Goal: Information Seeking & Learning: Learn about a topic

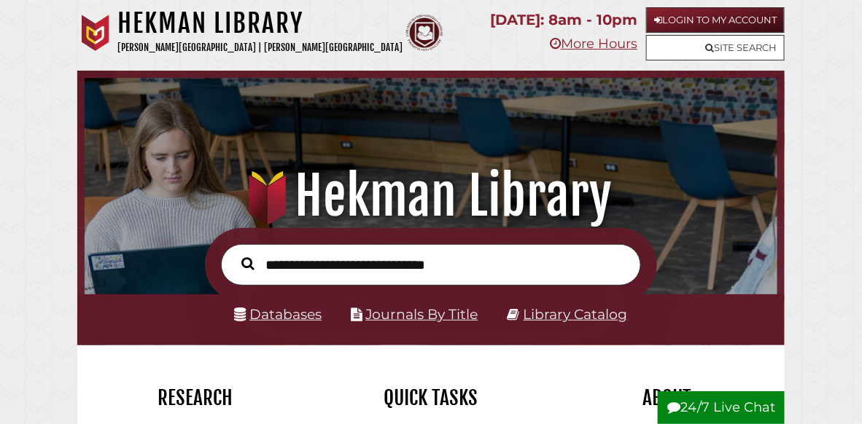
scroll to position [229, 684]
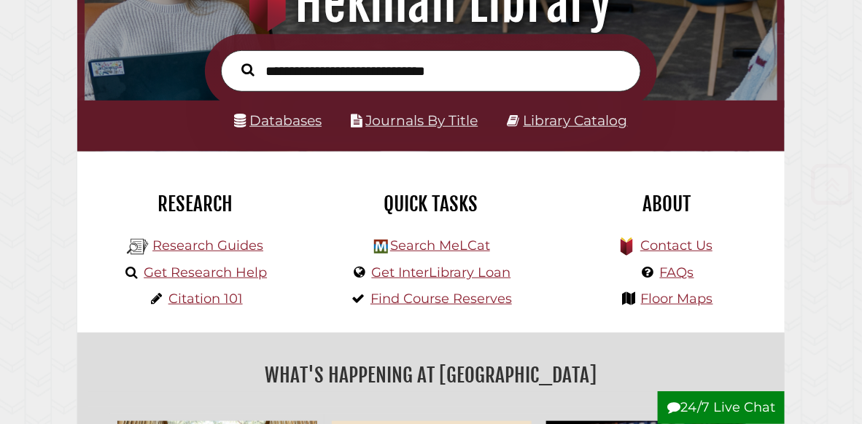
scroll to position [198, 0]
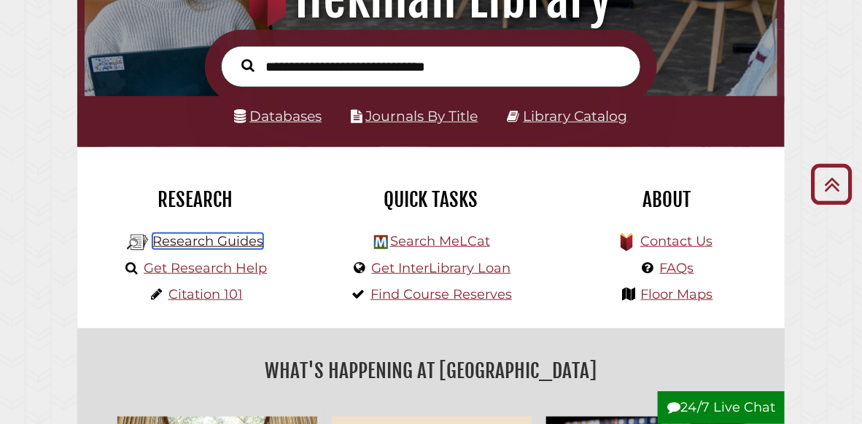
click at [242, 244] on link "Research Guides" at bounding box center [207, 241] width 111 height 16
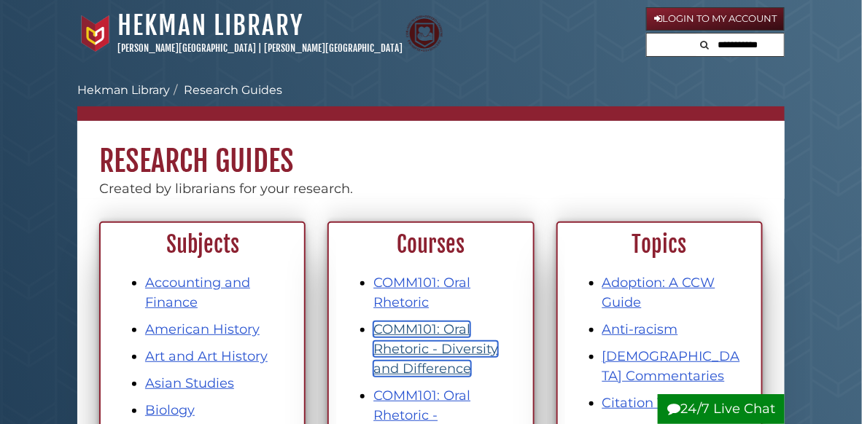
click at [440, 342] on link "COMM101: Oral Rhetoric - Diversity and Difference" at bounding box center [435, 348] width 125 height 55
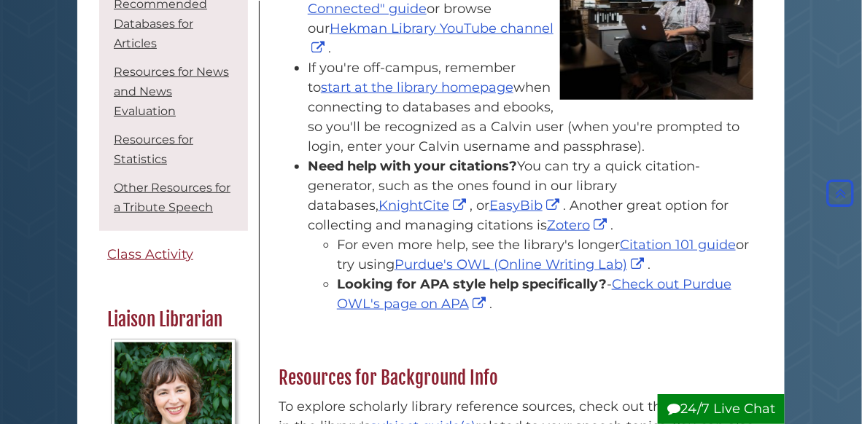
scroll to position [192, 0]
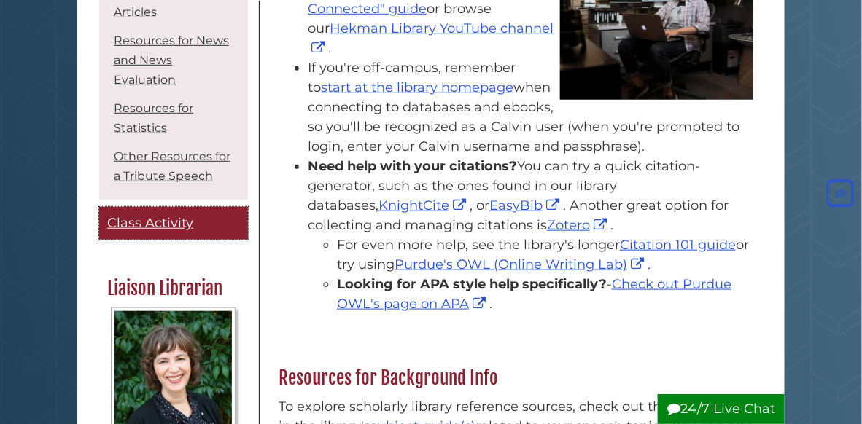
click at [163, 231] on span "Class Activity" at bounding box center [150, 223] width 86 height 16
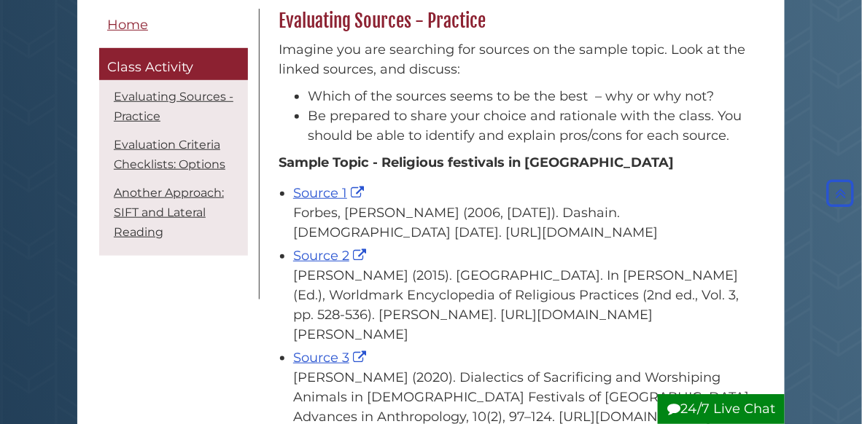
scroll to position [289, 0]
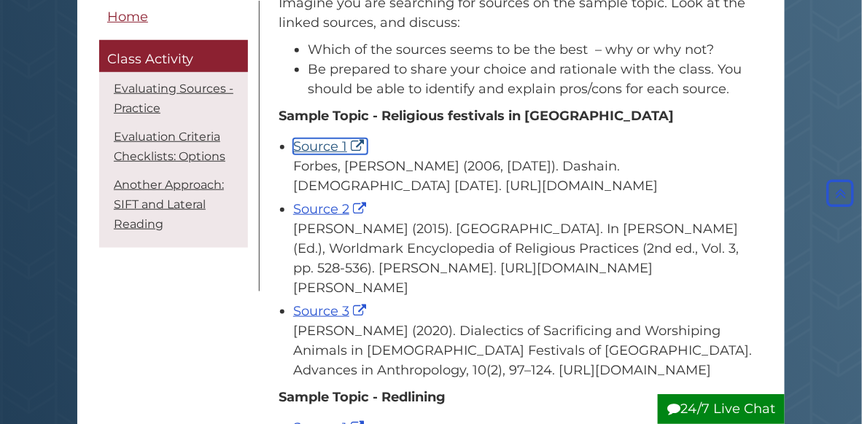
click at [319, 150] on link "Source 1" at bounding box center [330, 147] width 74 height 16
click at [318, 217] on link "Source 2" at bounding box center [331, 209] width 77 height 16
click at [322, 319] on link "Source 3" at bounding box center [331, 311] width 77 height 16
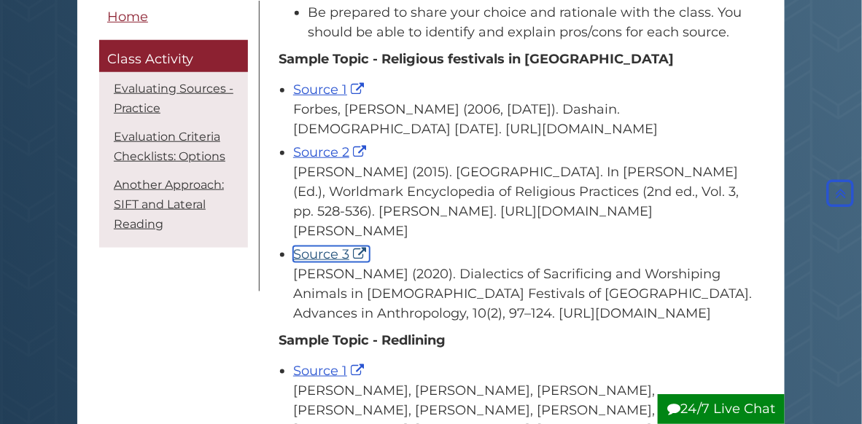
scroll to position [381, 0]
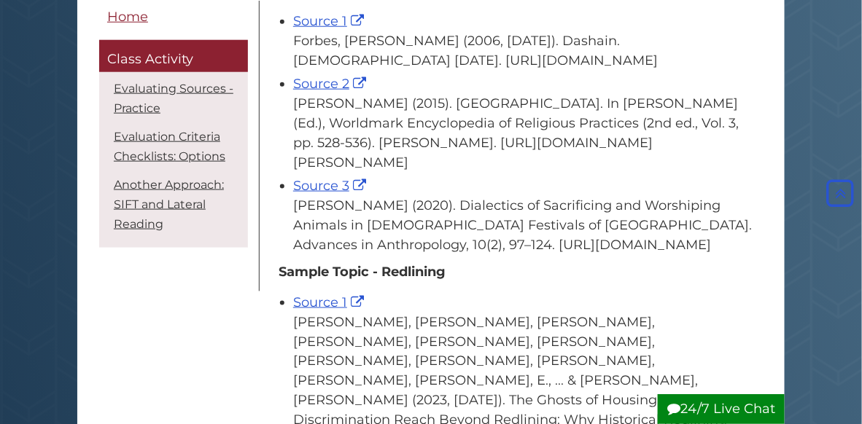
scroll to position [385, 0]
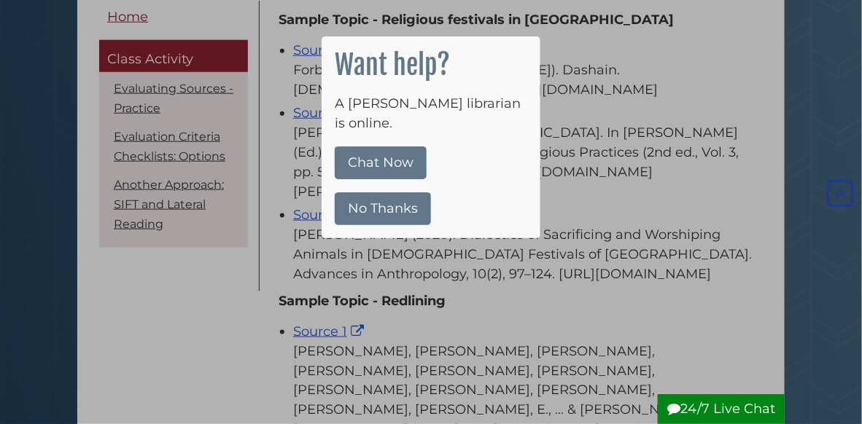
click at [412, 192] on button "No Thanks" at bounding box center [383, 208] width 96 height 33
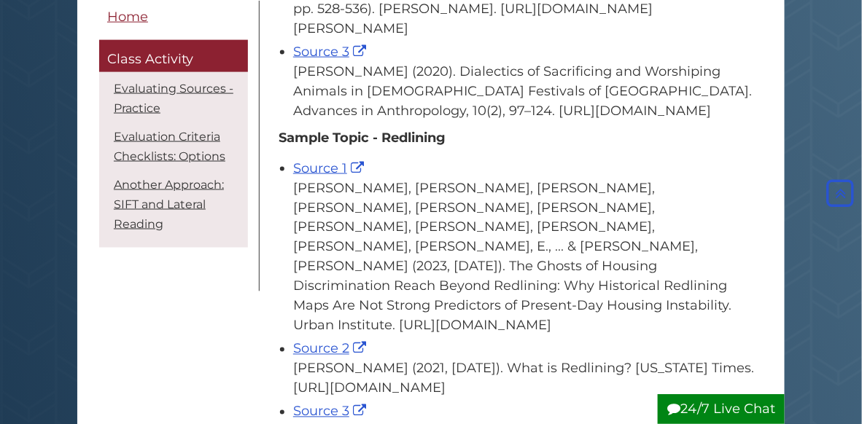
scroll to position [638, 0]
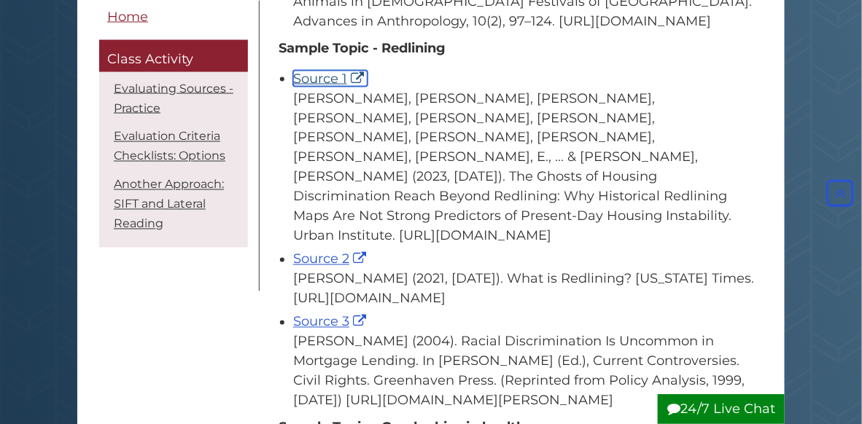
click at [327, 87] on link "Source 1" at bounding box center [330, 79] width 74 height 16
click at [331, 251] on link "Source 2" at bounding box center [331, 259] width 77 height 16
click at [329, 314] on link "Source 3" at bounding box center [331, 322] width 77 height 16
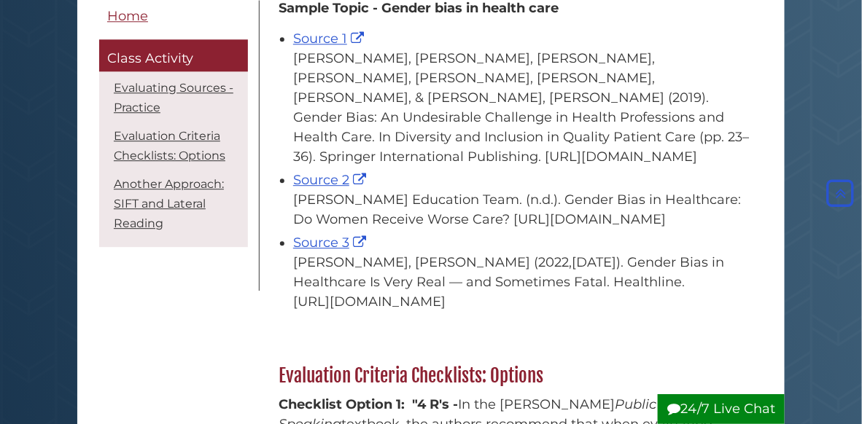
scroll to position [1018, 0]
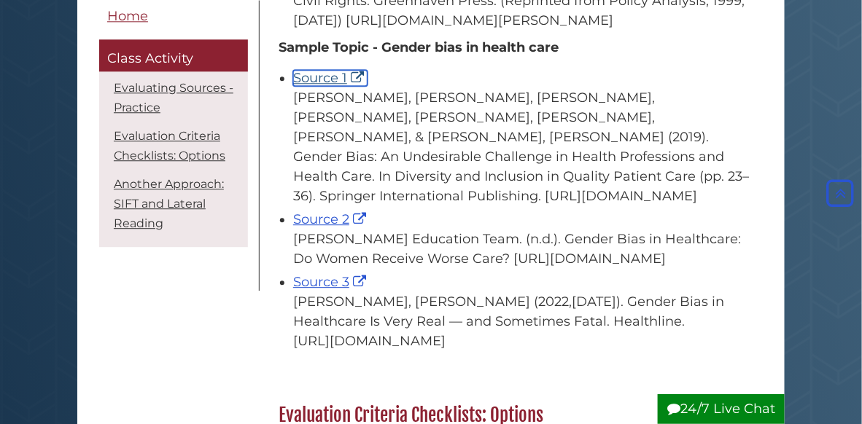
click at [310, 80] on link "Source 1" at bounding box center [330, 78] width 74 height 16
click at [328, 211] on link "Source 2" at bounding box center [331, 219] width 77 height 16
click at [330, 279] on link "Source 3" at bounding box center [331, 282] width 77 height 16
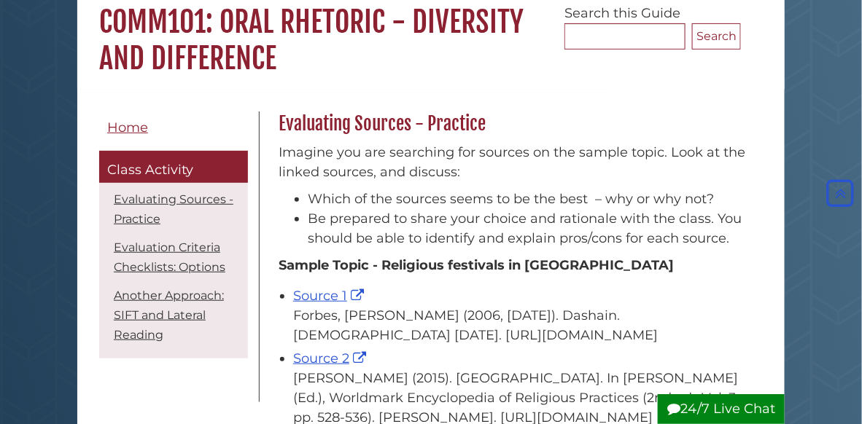
scroll to position [136, 0]
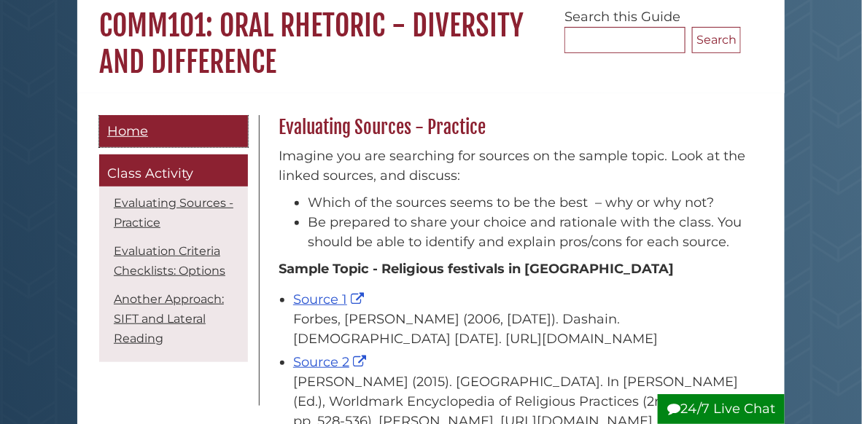
click at [138, 136] on span "Home" at bounding box center [127, 131] width 41 height 16
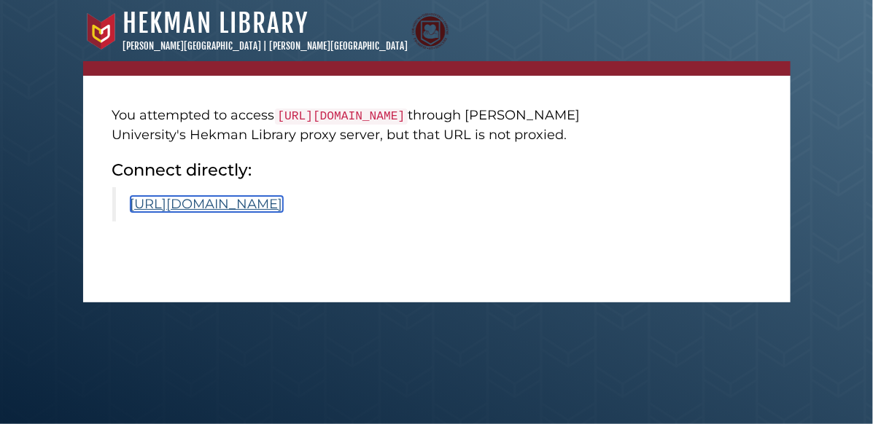
click at [283, 212] on link "https://www.scirp.org/journal/paperinformation?paperid=99935" at bounding box center [206, 204] width 152 height 16
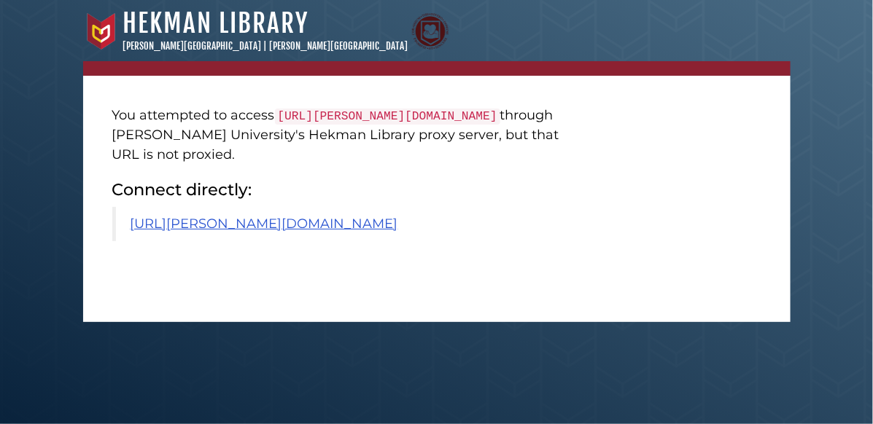
click at [350, 241] on blockquote "[URL][PERSON_NAME][DOMAIN_NAME]" at bounding box center [350, 224] width 477 height 34
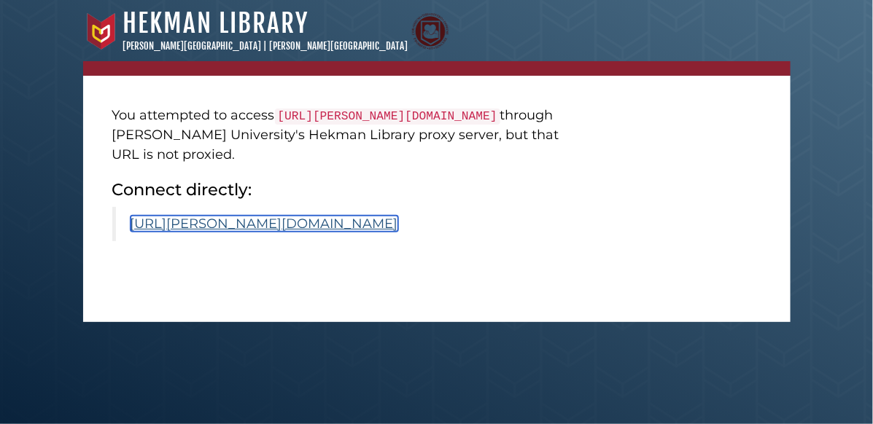
click at [370, 232] on link "[URL][PERSON_NAME][DOMAIN_NAME]" at bounding box center [264, 224] width 268 height 16
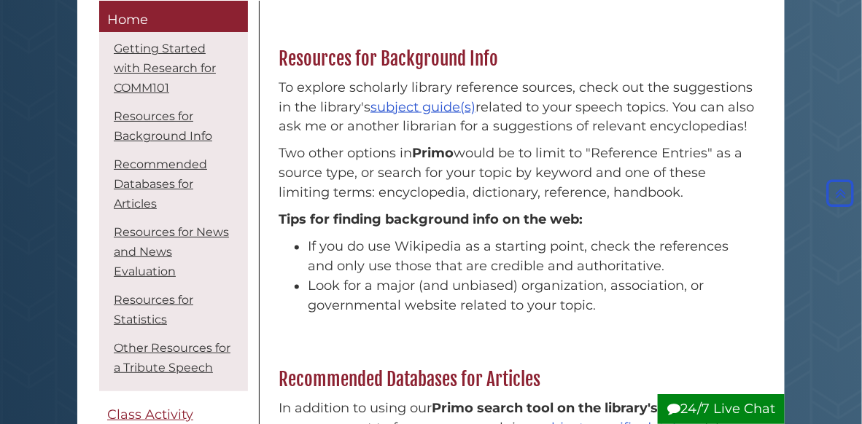
scroll to position [644, 0]
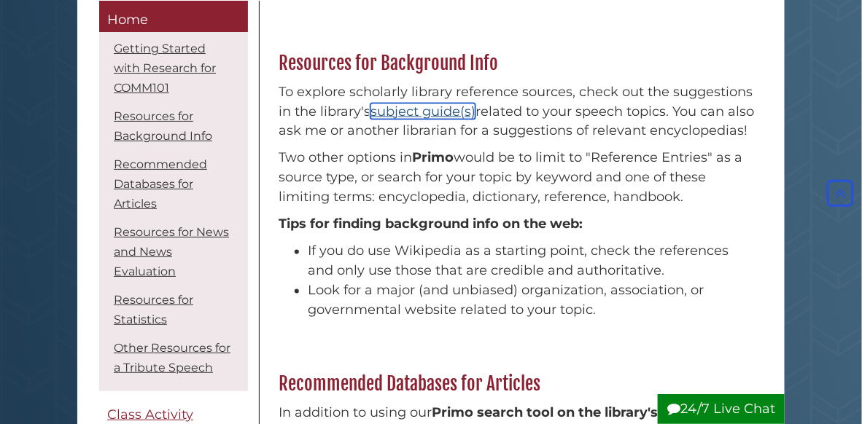
click at [440, 113] on link "subject guide(s)" at bounding box center [422, 112] width 105 height 16
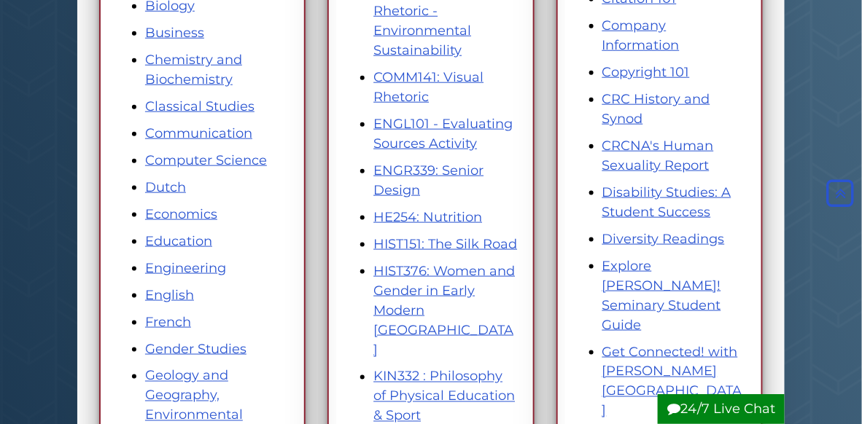
scroll to position [346, 0]
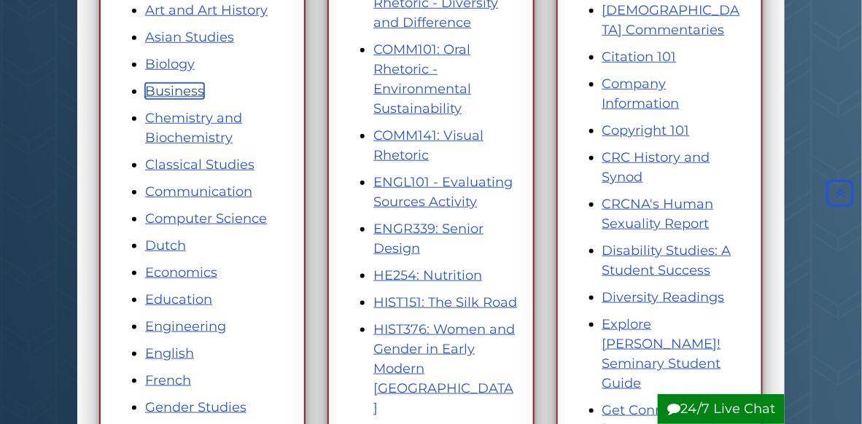
click at [186, 88] on link "Business" at bounding box center [174, 91] width 59 height 16
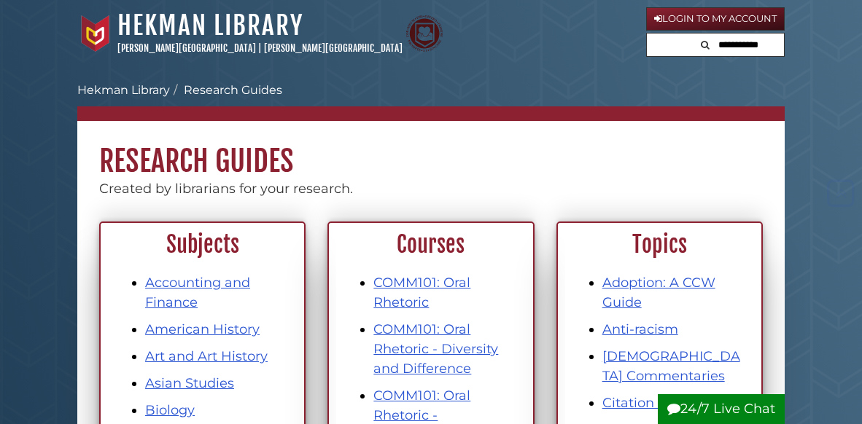
scroll to position [346, 0]
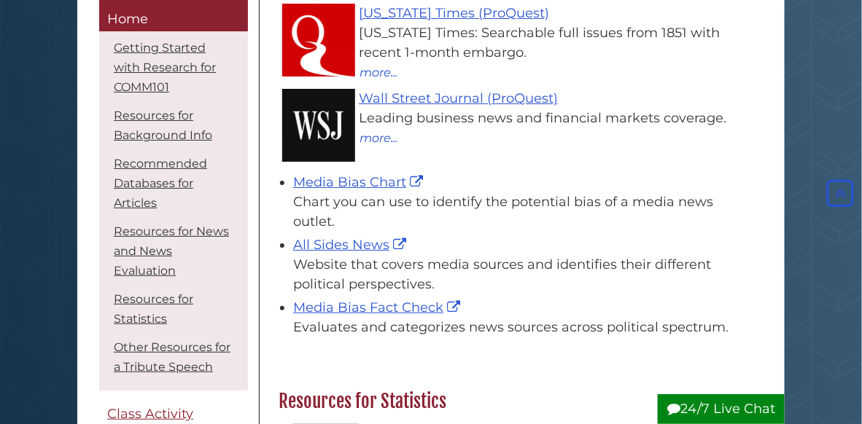
scroll to position [1639, 0]
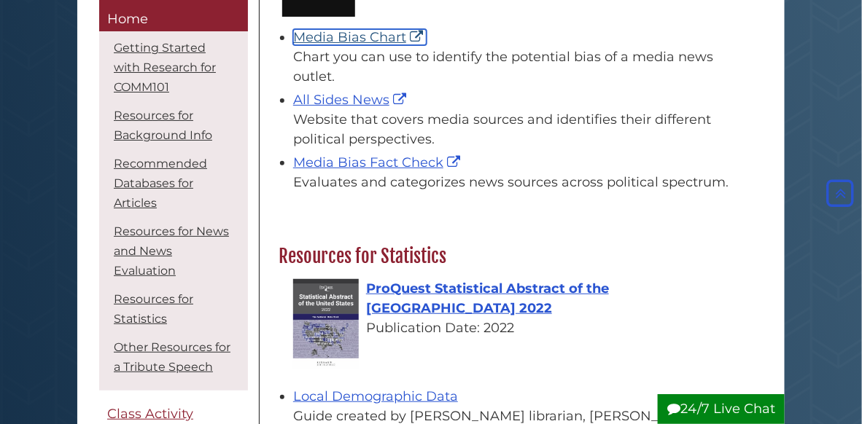
click at [367, 45] on link "Media Bias Chart" at bounding box center [359, 37] width 133 height 16
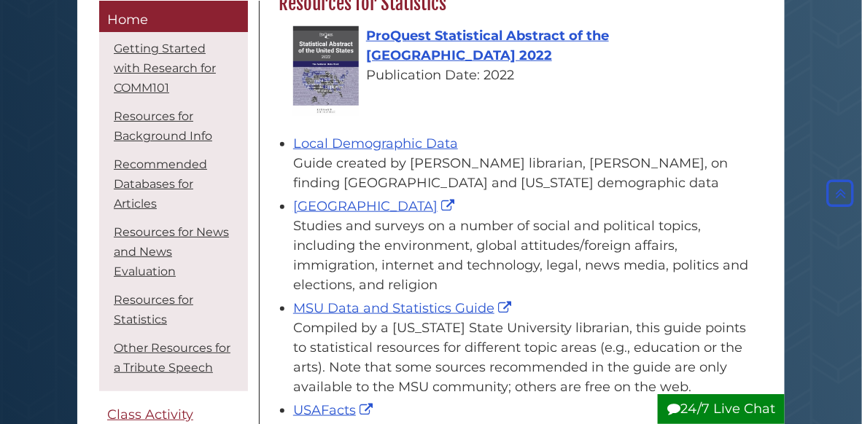
scroll to position [1888, 0]
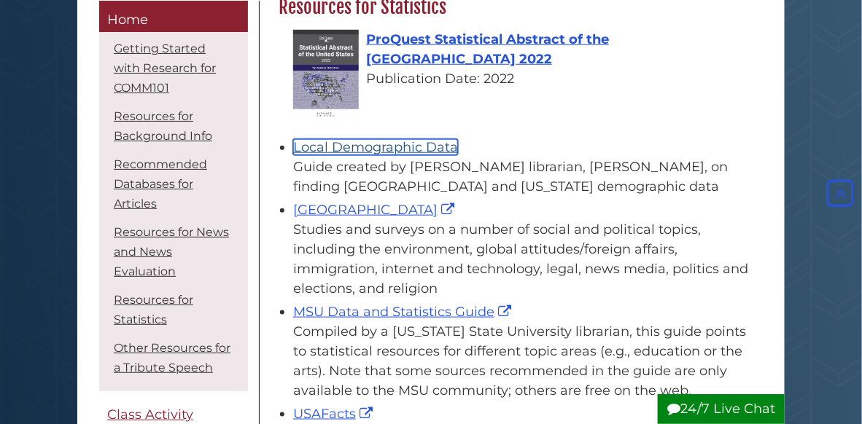
click at [445, 155] on link "Local Demographic Data" at bounding box center [375, 147] width 165 height 16
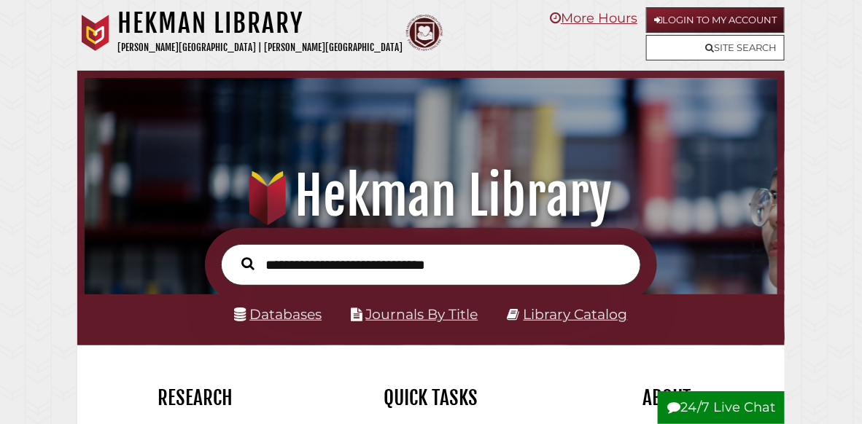
scroll to position [229, 684]
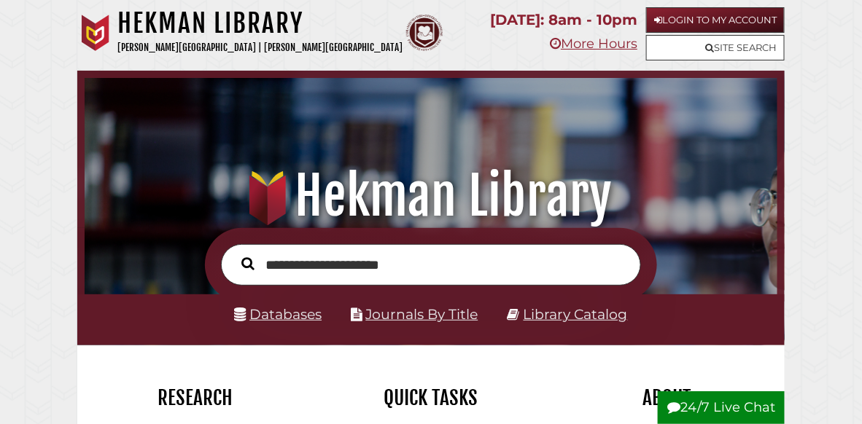
type input "**********"
click at [234, 254] on button "Search" at bounding box center [248, 264] width 28 height 20
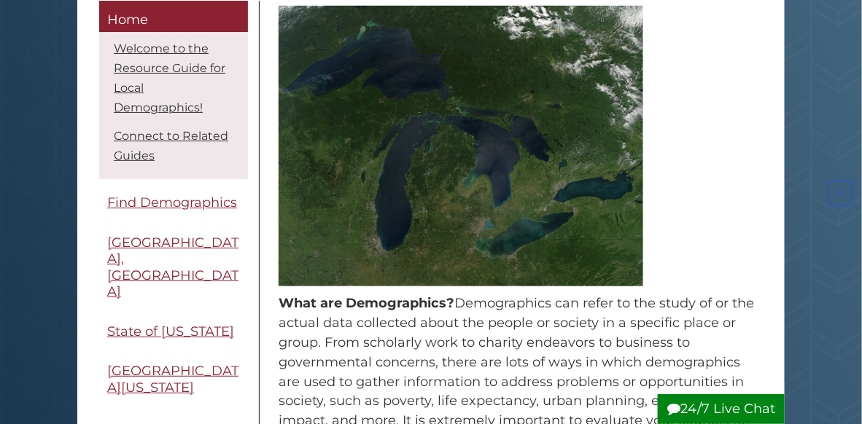
scroll to position [426, 0]
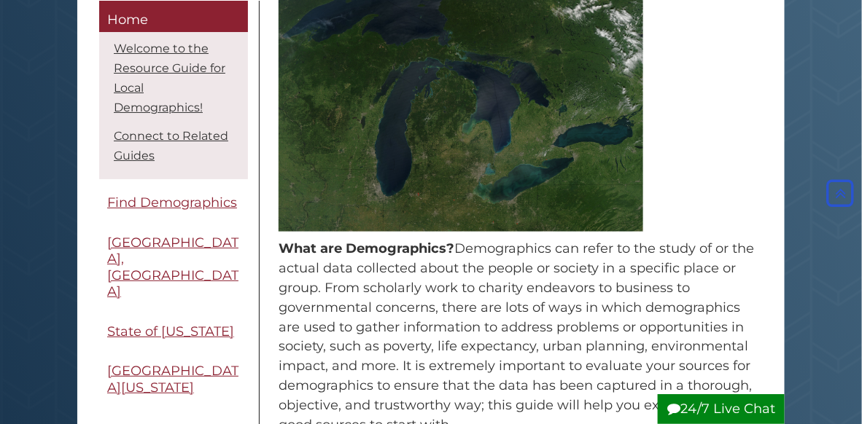
drag, startPoint x: 868, startPoint y: 39, endPoint x: 868, endPoint y: 131, distance: 92.6
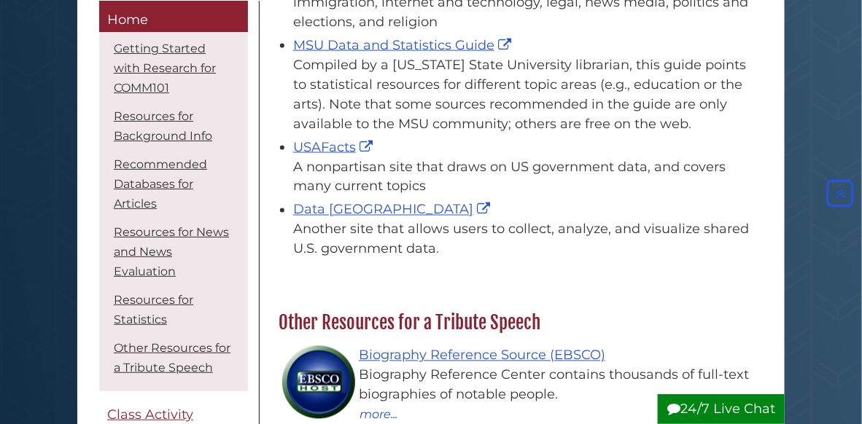
scroll to position [2182, 0]
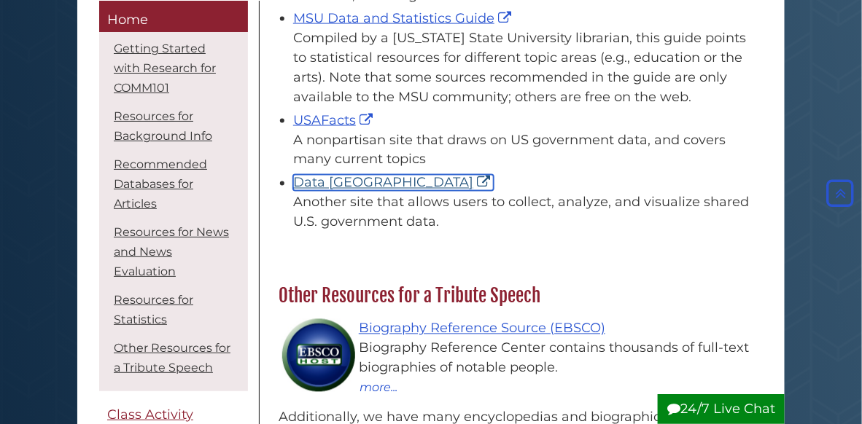
click at [324, 175] on link "Data [GEOGRAPHIC_DATA]" at bounding box center [393, 183] width 200 height 16
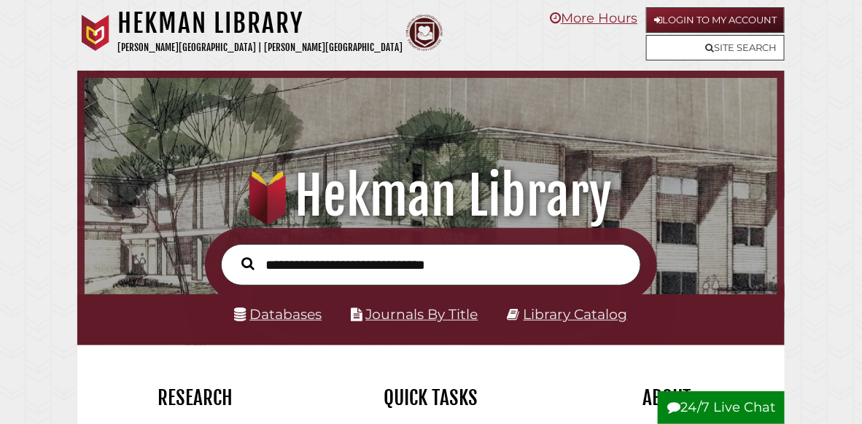
scroll to position [229, 684]
